Goal: Task Accomplishment & Management: Use online tool/utility

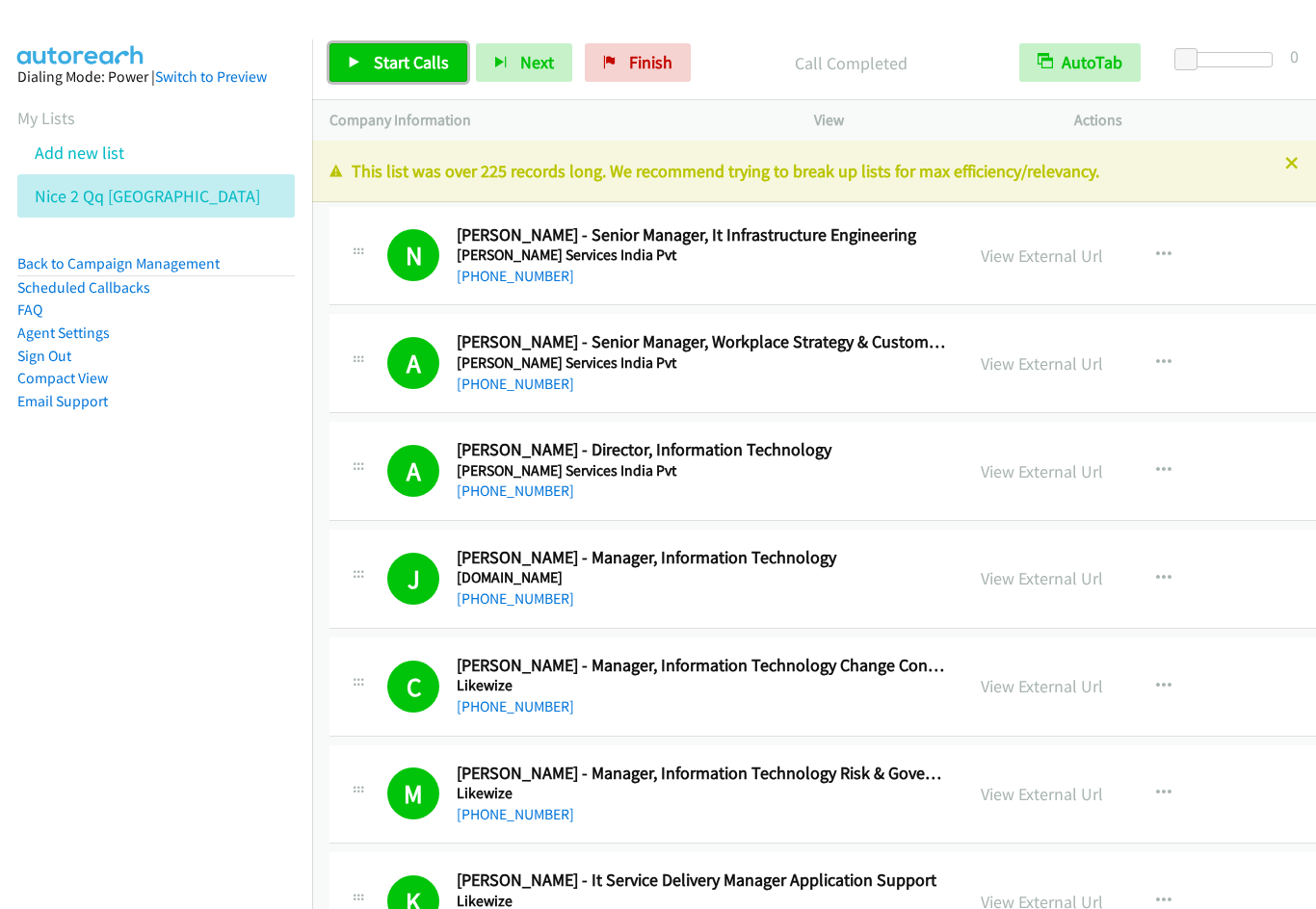
click at [370, 62] on link "Start Calls" at bounding box center [398, 62] width 138 height 39
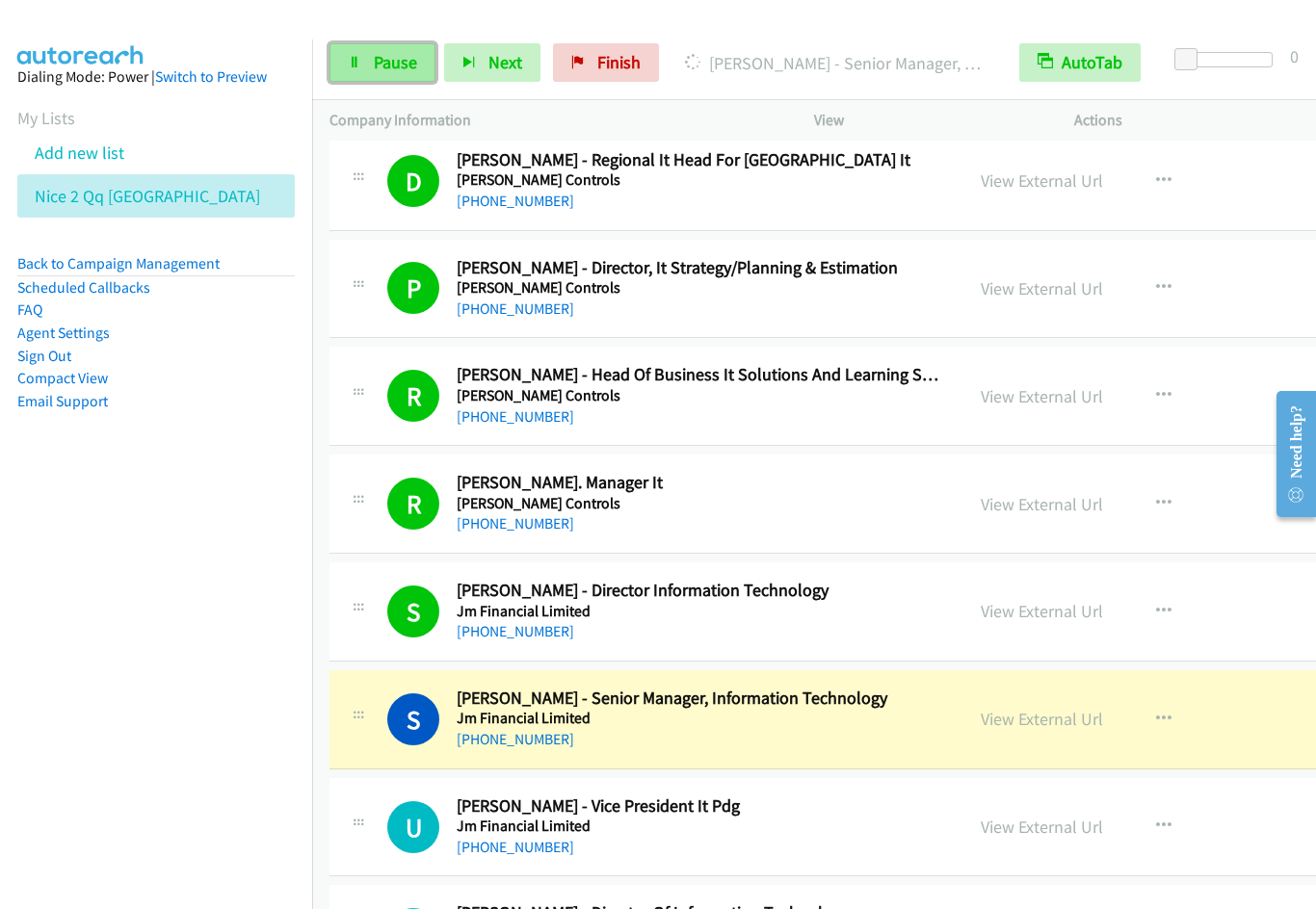
click at [367, 66] on link "Pause" at bounding box center [382, 62] width 106 height 39
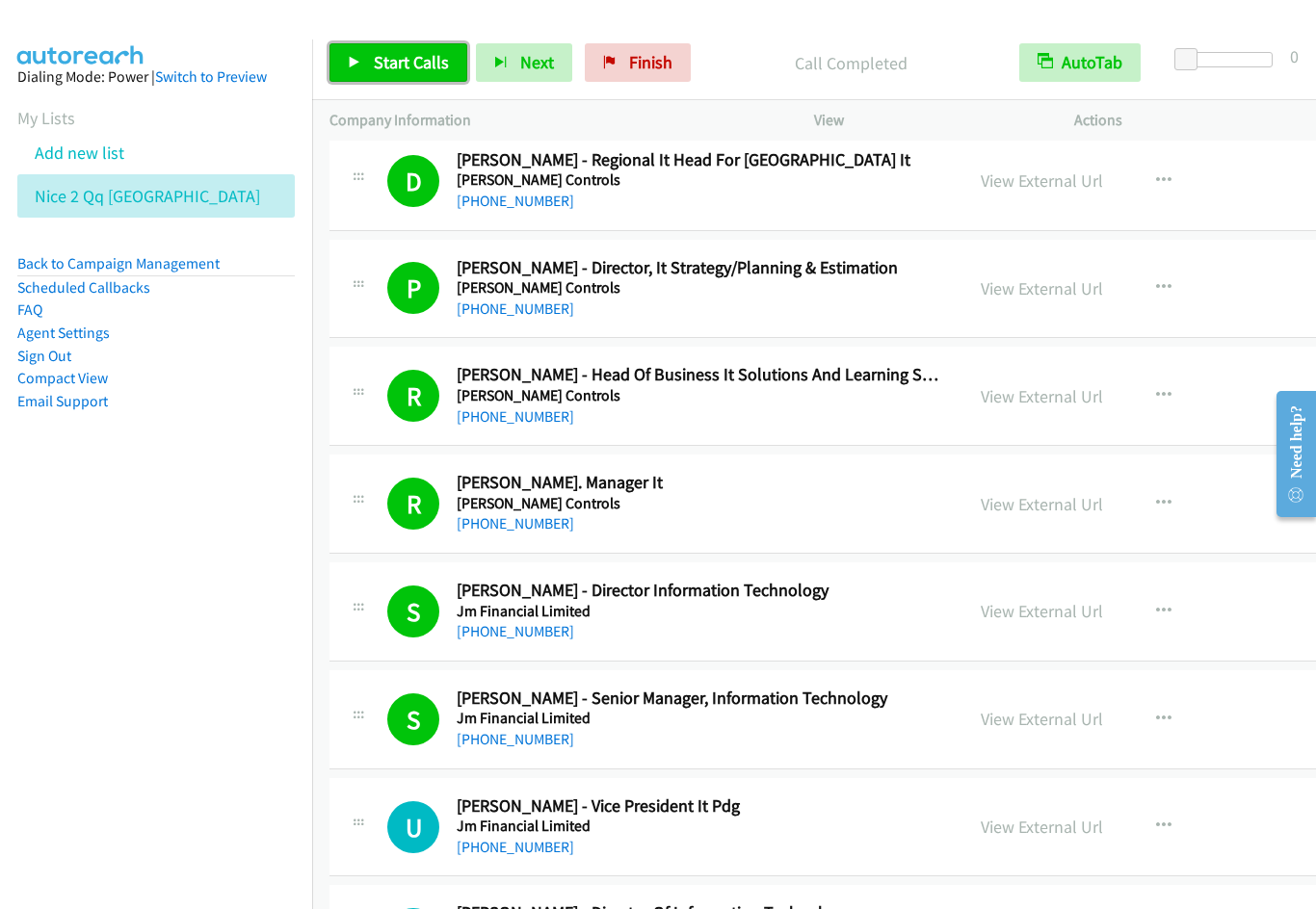
click at [411, 63] on span "Start Calls" at bounding box center [412, 61] width 75 height 22
click at [388, 49] on link "Pause" at bounding box center [382, 62] width 106 height 39
click at [647, 58] on span "Finish" at bounding box center [651, 61] width 44 height 22
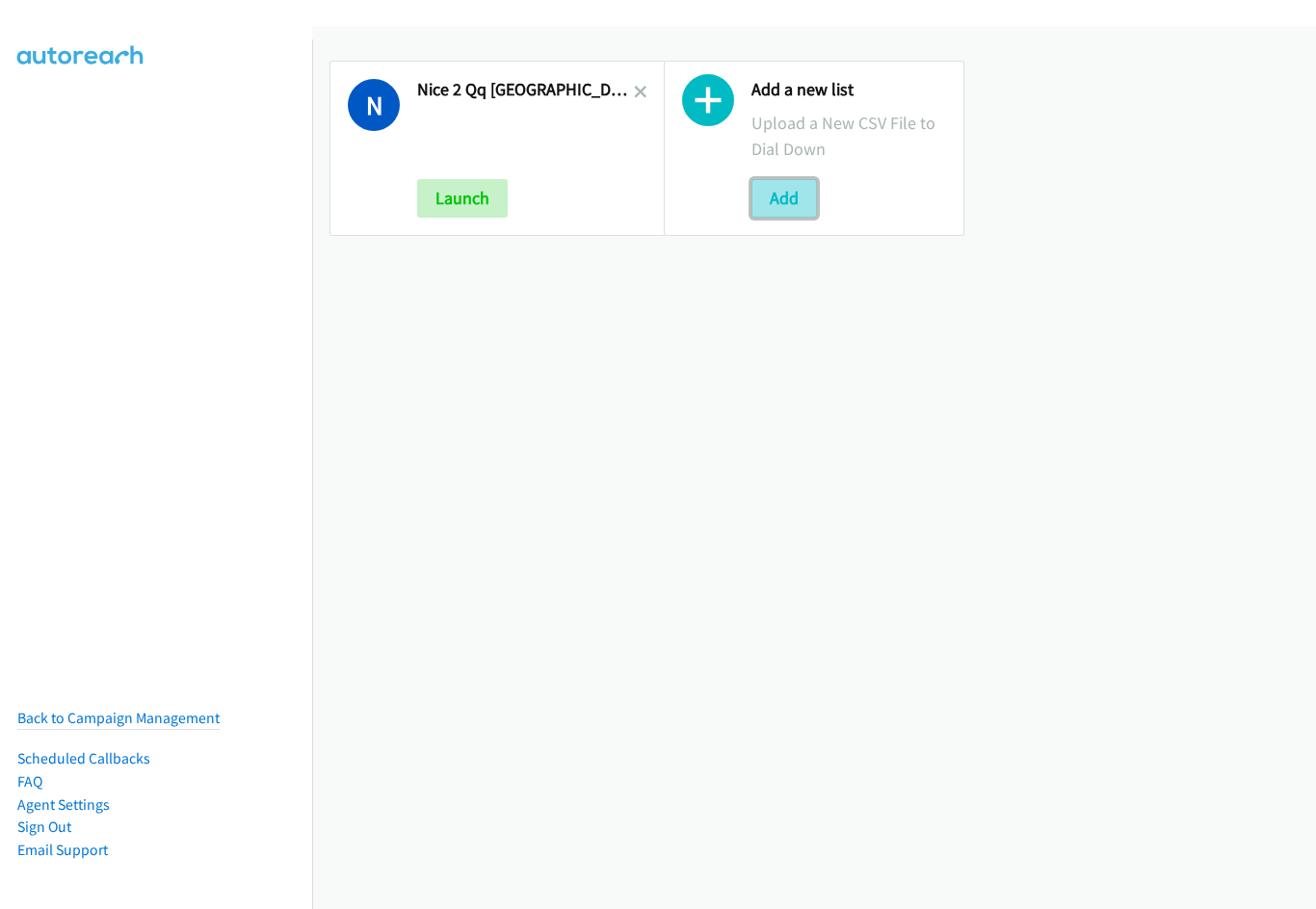
click at [771, 204] on button "Add" at bounding box center [784, 198] width 65 height 39
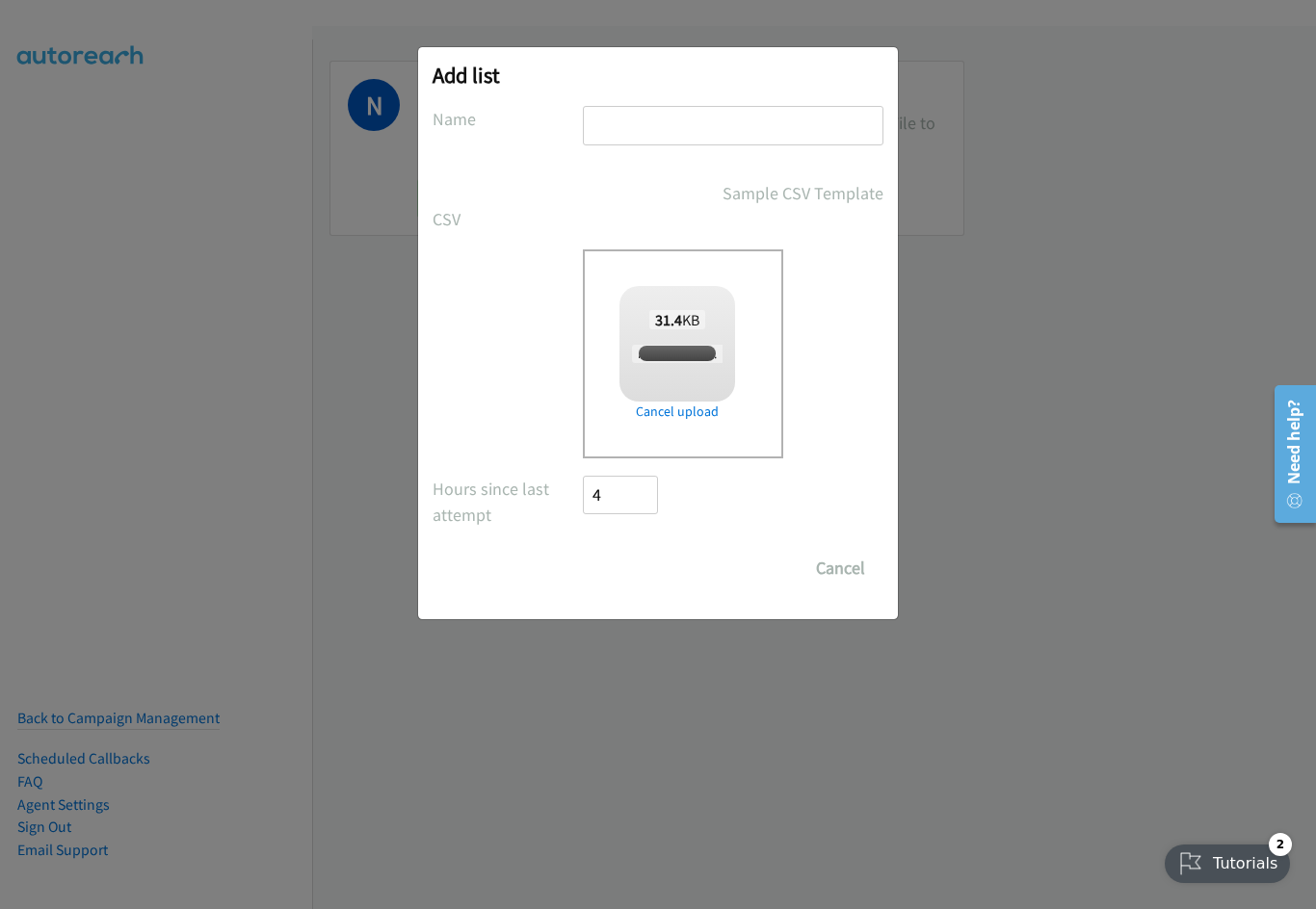
checkbox input "true"
click at [717, 132] on input "text" at bounding box center [733, 126] width 300 height 40
type input "OT"
click at [583, 549] on input "Save List" at bounding box center [634, 568] width 101 height 39
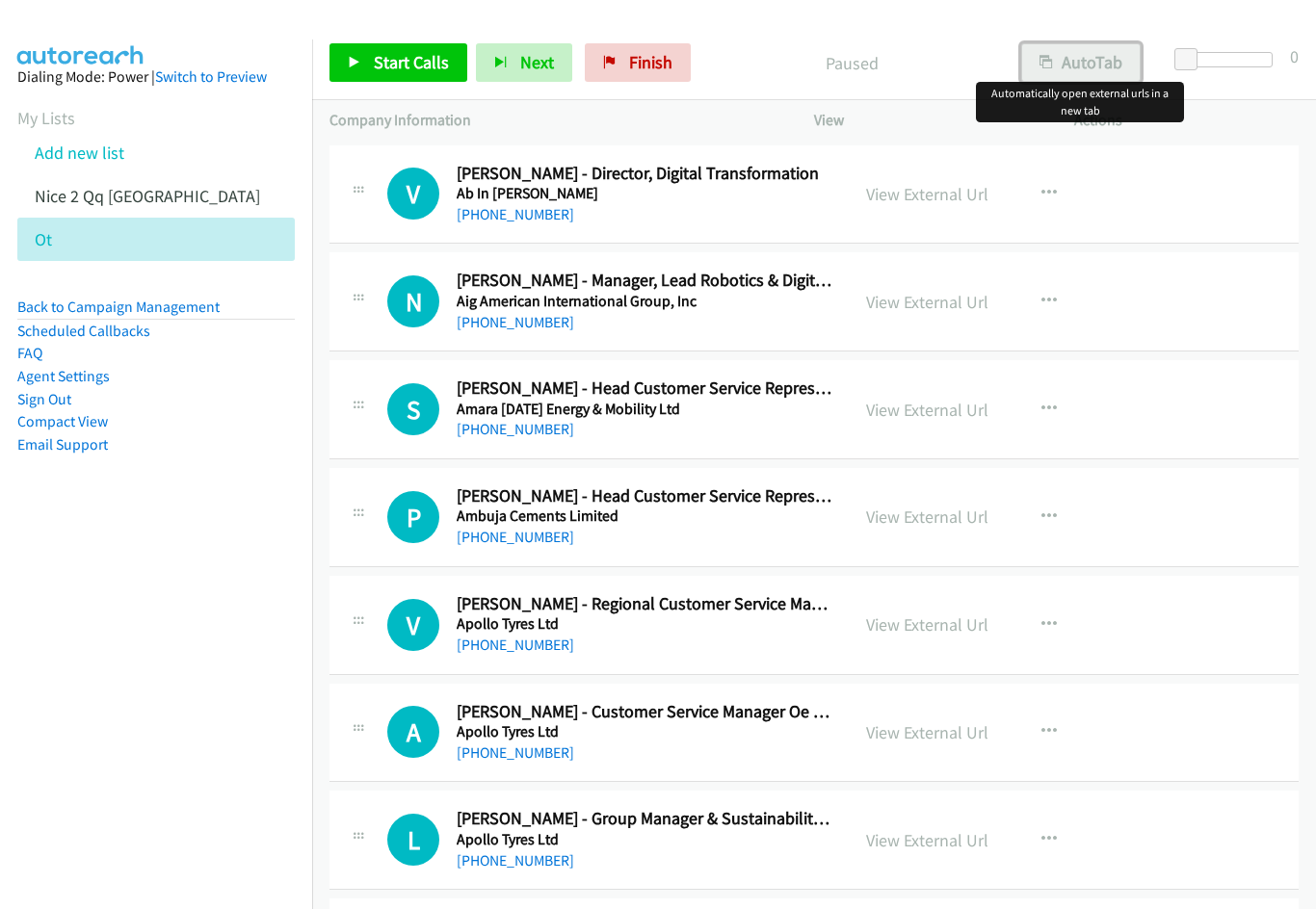
click at [1086, 62] on button "AutoTab" at bounding box center [1081, 62] width 119 height 39
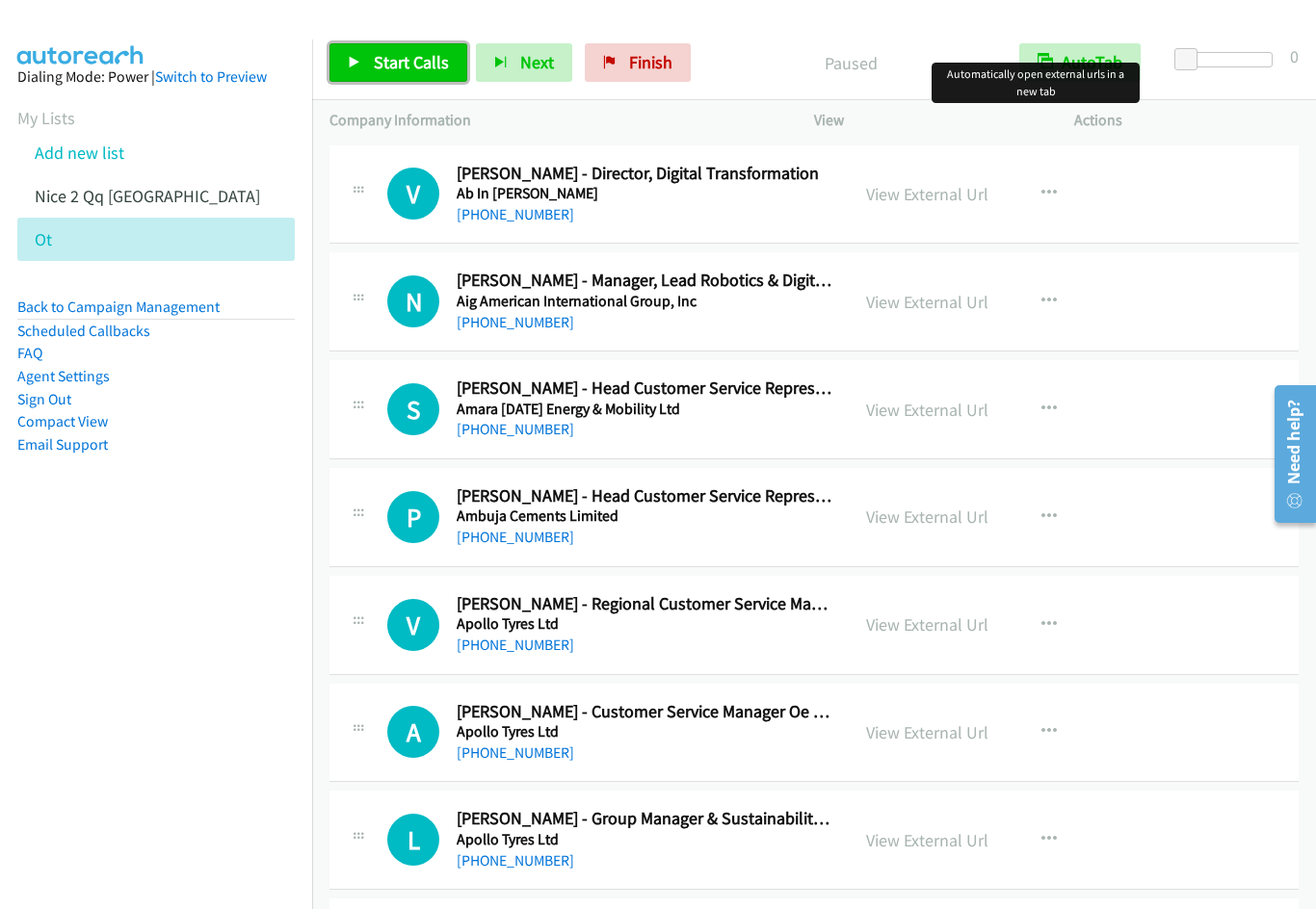
click at [396, 76] on link "Start Calls" at bounding box center [398, 62] width 138 height 39
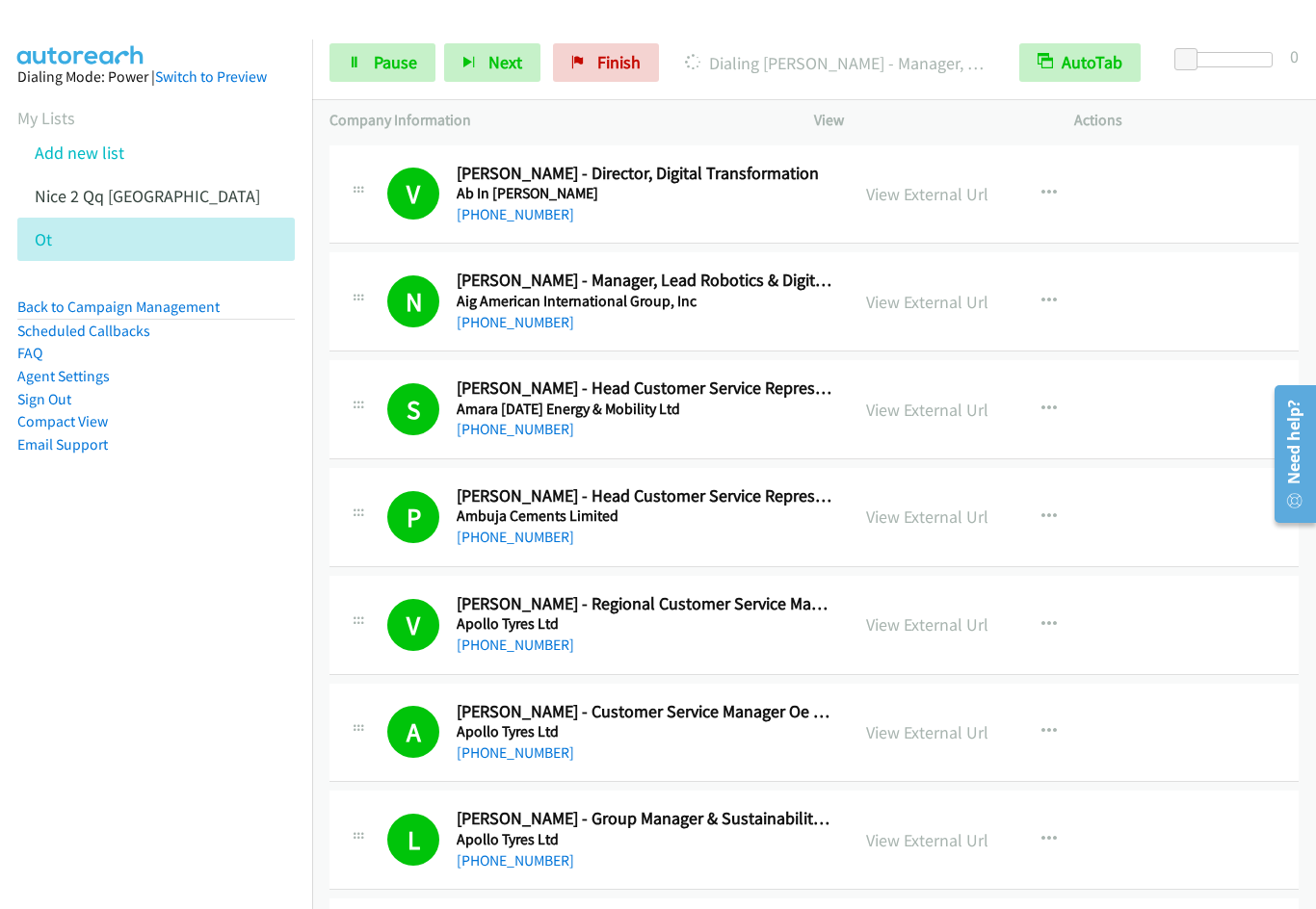
click at [150, 640] on nav "Dialing Mode: Power | Switch to Preview My Lists Add new list Nice 2 Qq India O…" at bounding box center [157, 494] width 313 height 909
click at [378, 58] on span "Pause" at bounding box center [396, 61] width 44 height 22
